Goal: Task Accomplishment & Management: Manage account settings

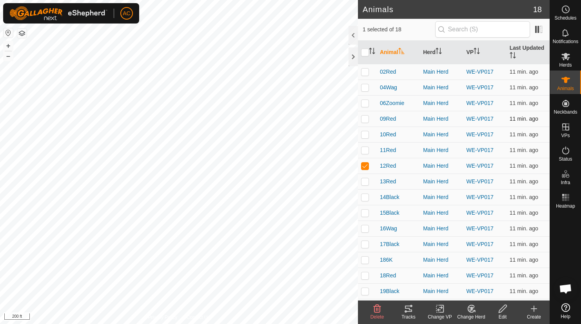
click at [372, 117] on td at bounding box center [367, 119] width 19 height 16
checkbox input "true"
click at [372, 136] on td at bounding box center [367, 135] width 19 height 16
checkbox input "true"
click at [378, 227] on td "16Wag" at bounding box center [398, 229] width 43 height 16
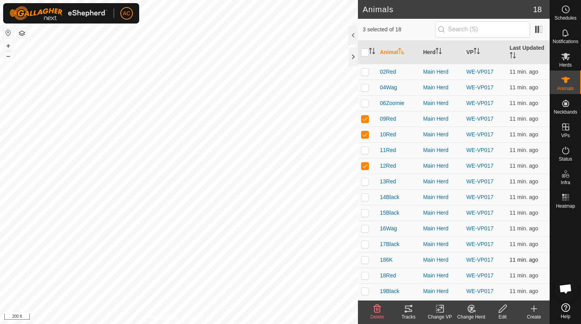
click at [379, 260] on td "186K" at bounding box center [398, 260] width 43 height 16
drag, startPoint x: 367, startPoint y: 260, endPoint x: 362, endPoint y: 249, distance: 11.6
click at [367, 260] on p-checkbox at bounding box center [365, 260] width 8 height 6
checkbox input "true"
click at [362, 245] on p-checkbox at bounding box center [365, 244] width 8 height 6
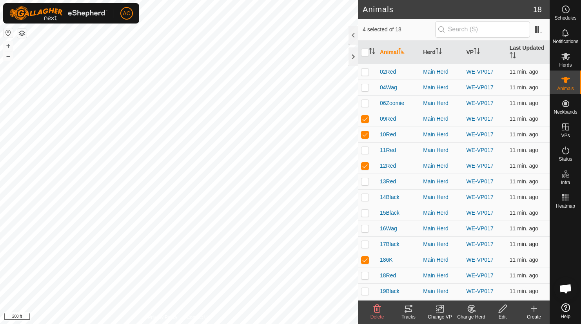
checkbox input "true"
click at [366, 72] on p-checkbox at bounding box center [365, 72] width 8 height 6
checkbox input "true"
click at [409, 311] on icon at bounding box center [408, 309] width 7 height 6
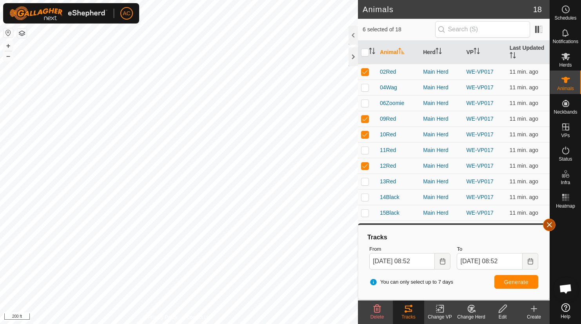
click at [551, 225] on button "button" at bounding box center [549, 225] width 13 height 13
